Goal: Task Accomplishment & Management: Manage account settings

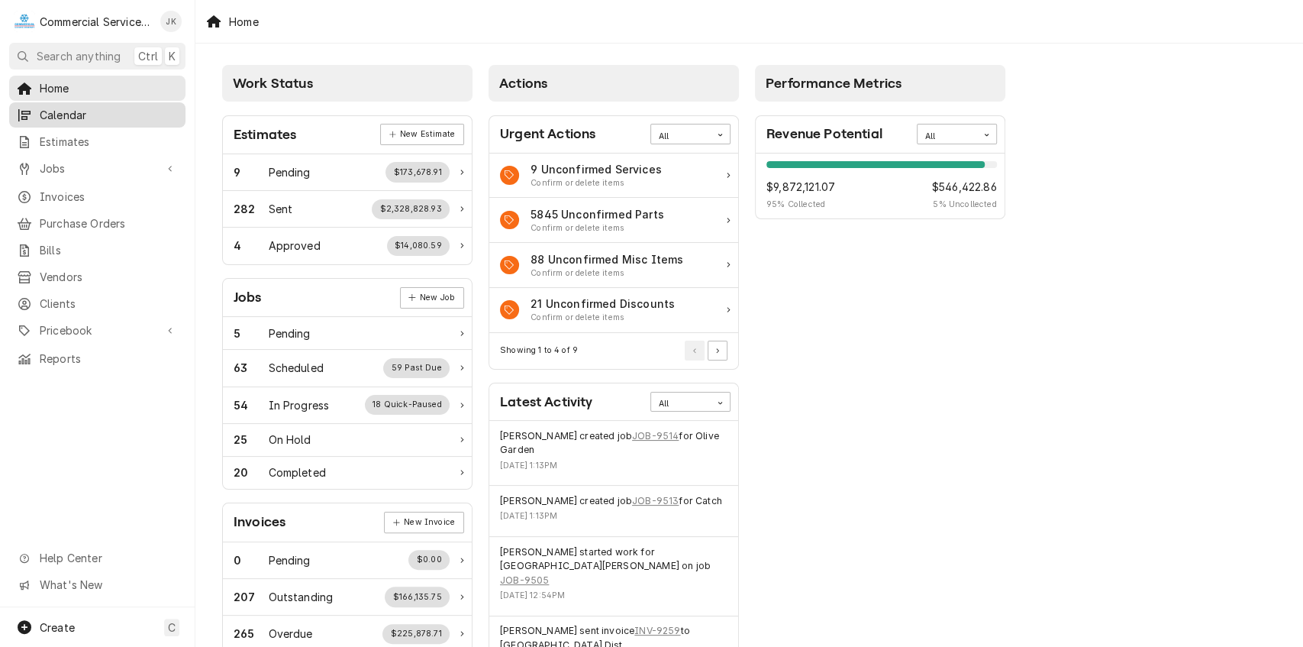
click at [111, 109] on span "Calendar" at bounding box center [109, 115] width 138 height 16
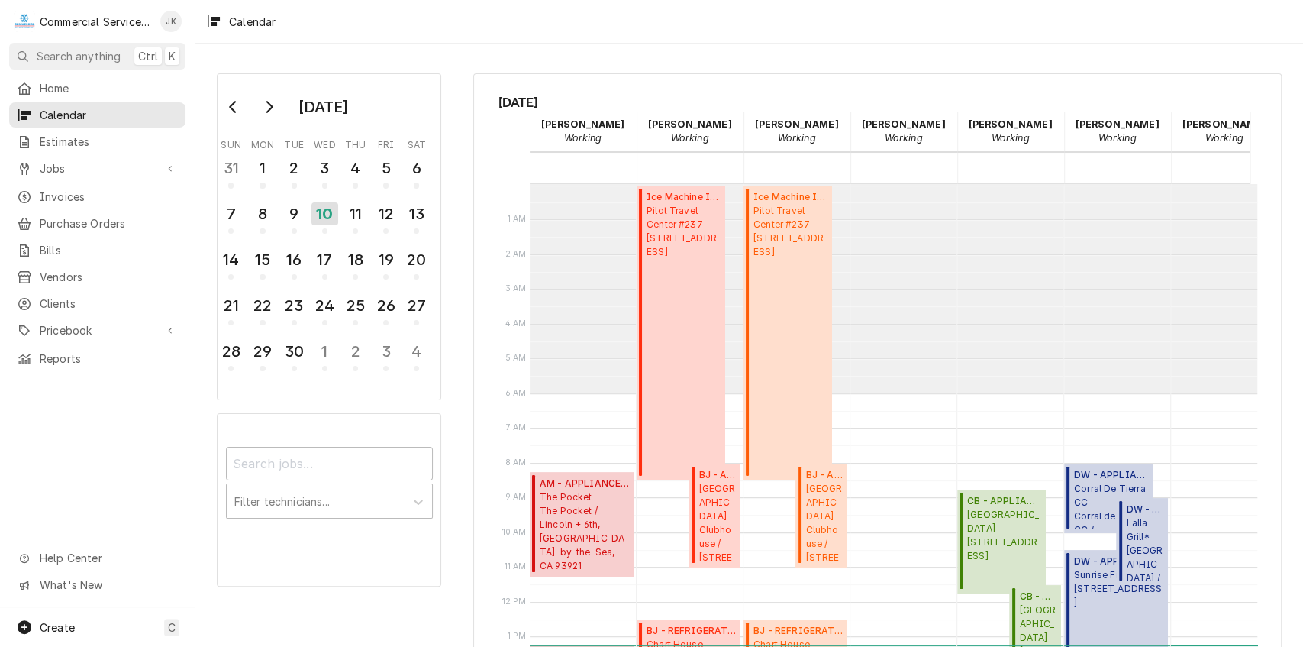
scroll to position [208, 0]
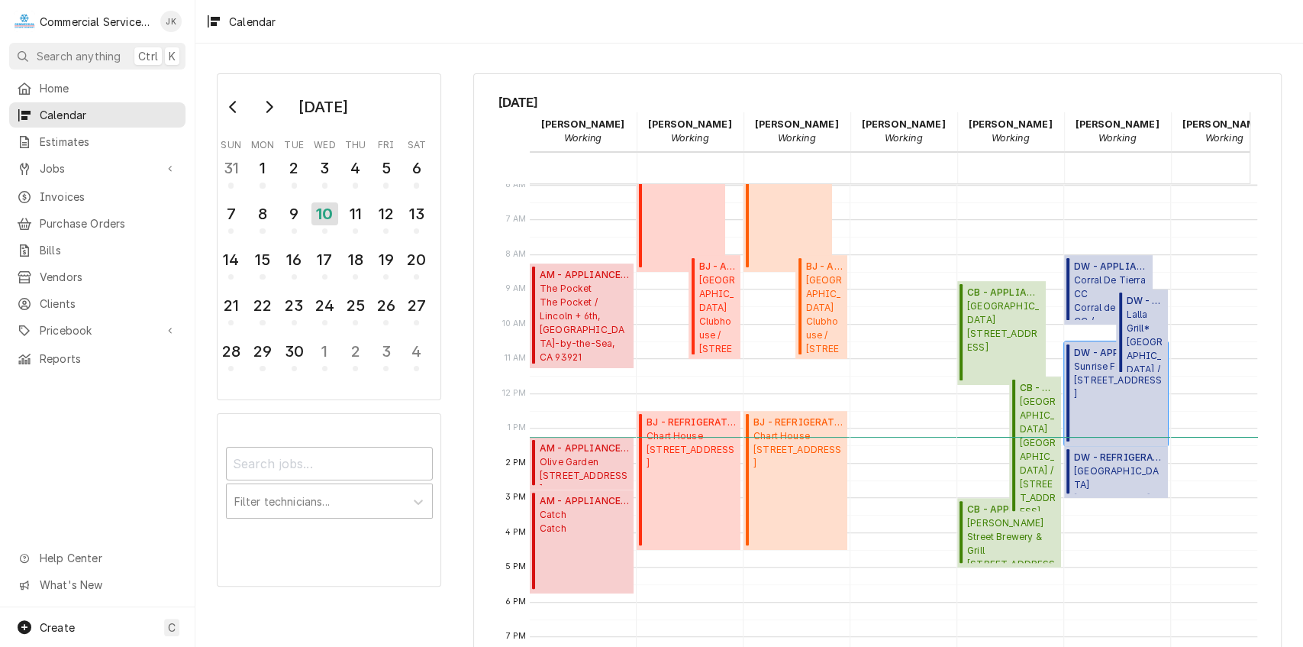
click at [1091, 356] on span "DW - APPLIANCE ( Active )" at bounding box center [1118, 353] width 89 height 14
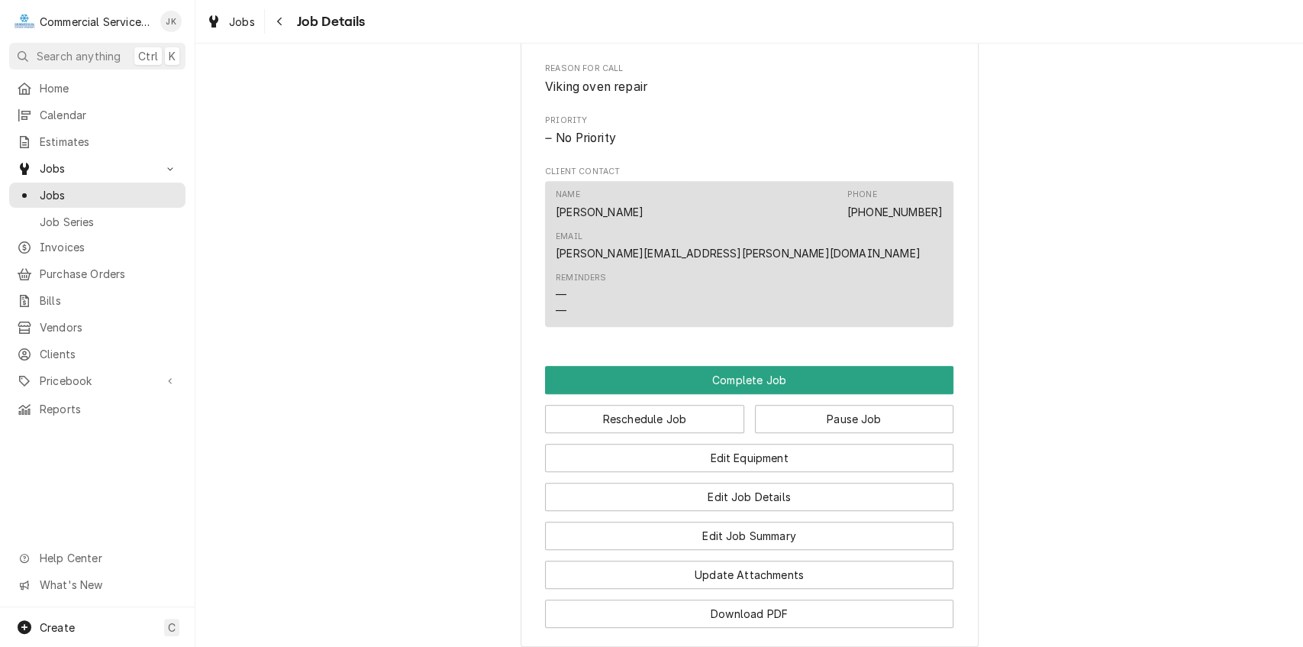
scroll to position [735, 0]
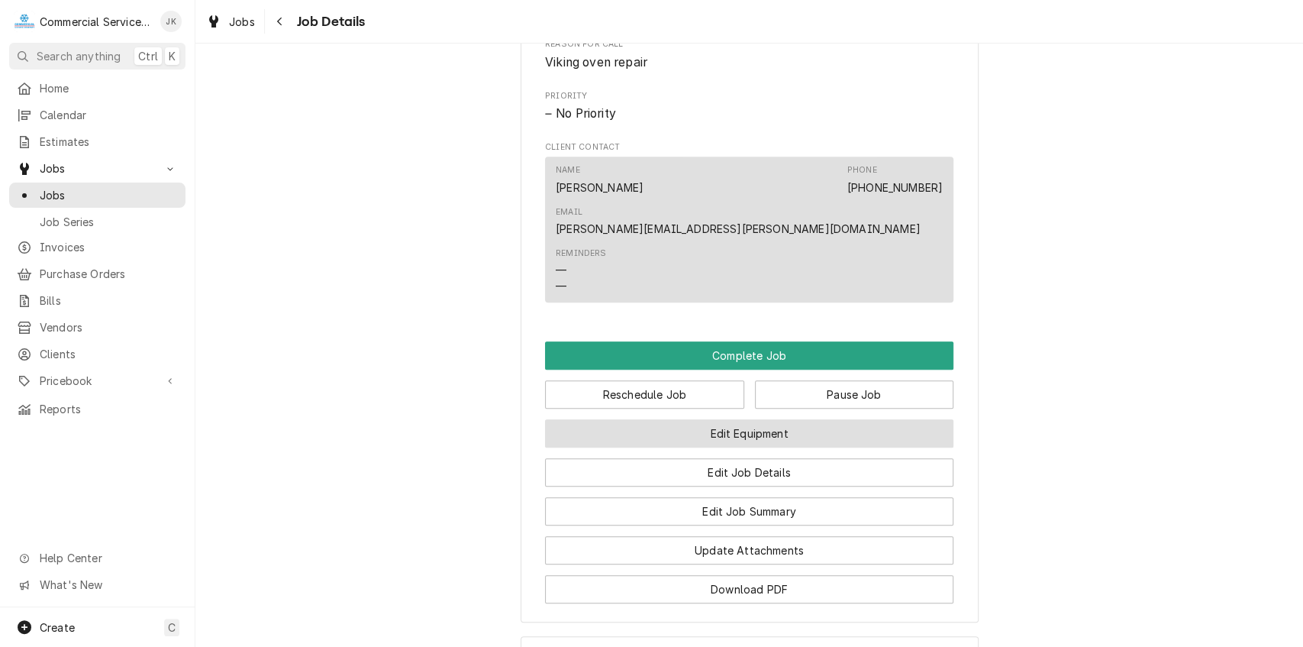
click at [696, 419] on button "Edit Equipment" at bounding box center [749, 433] width 408 height 28
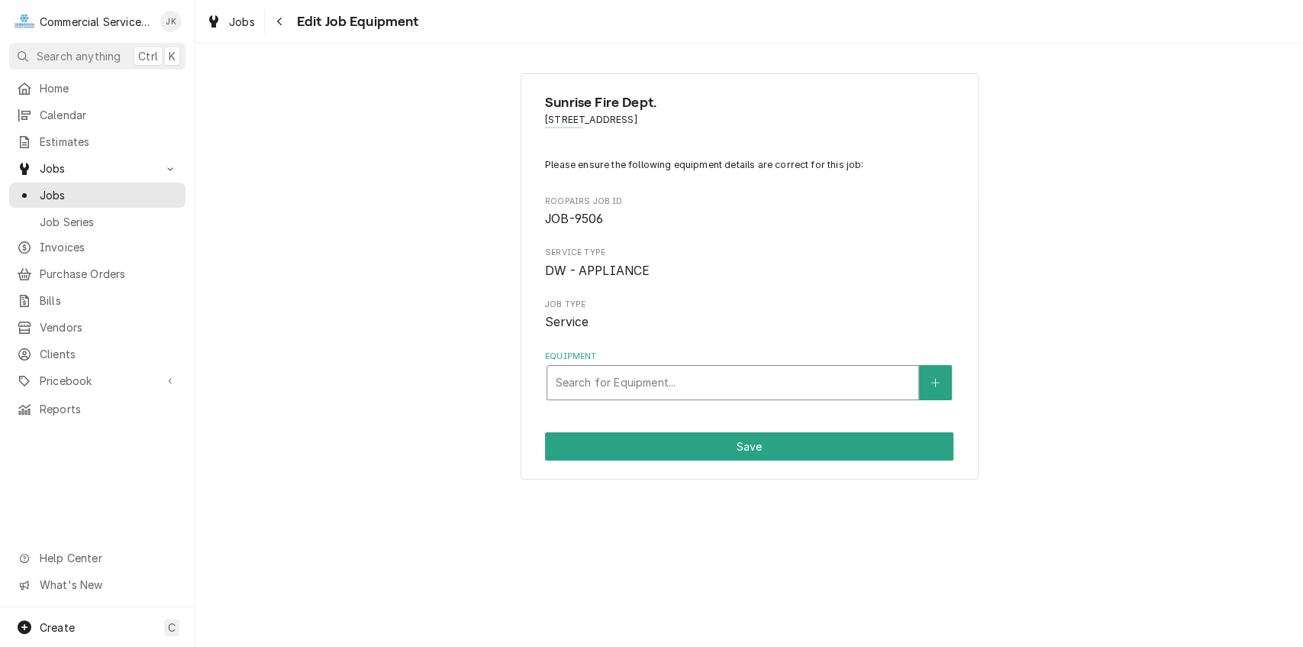
click at [689, 379] on div "Equipment" at bounding box center [733, 382] width 356 height 27
